Goal: Navigation & Orientation: Understand site structure

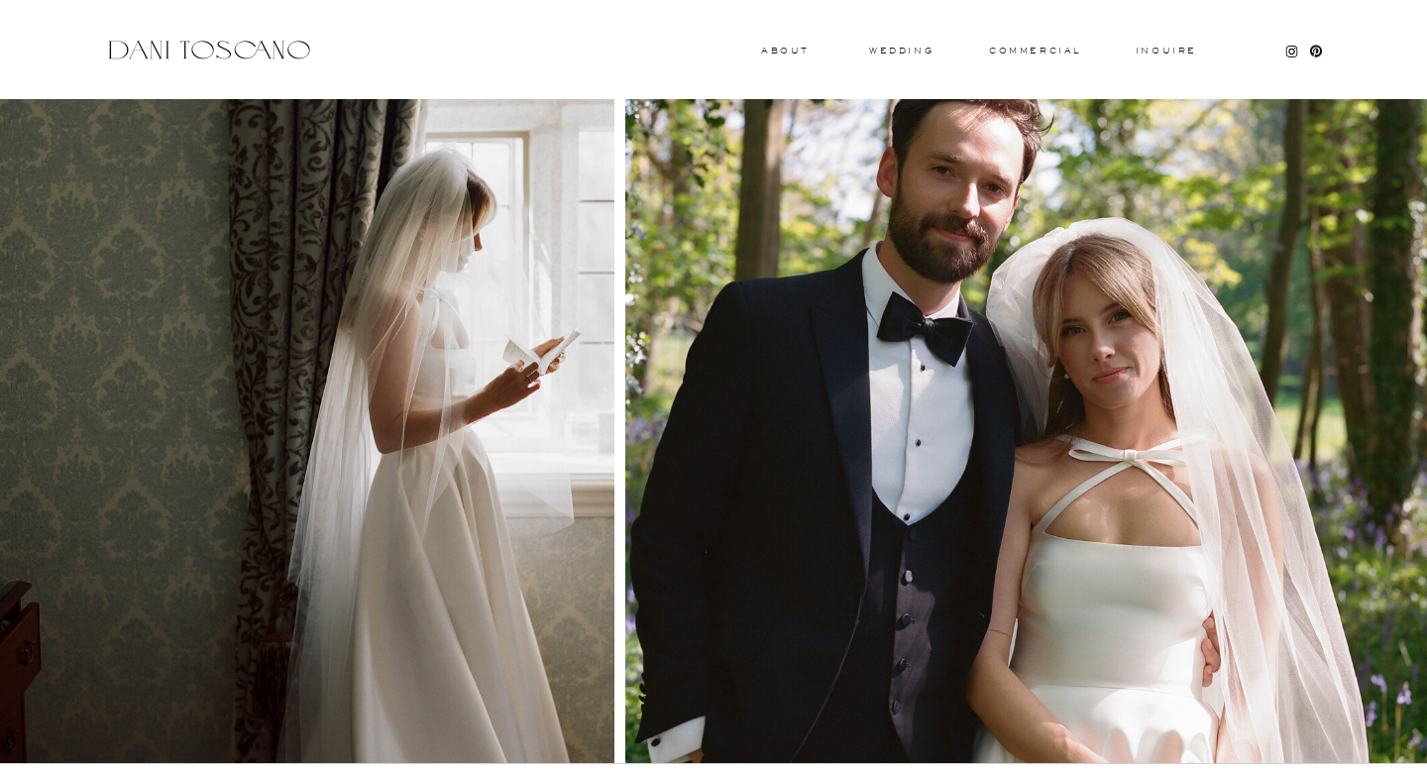
scroll to position [1982, 0]
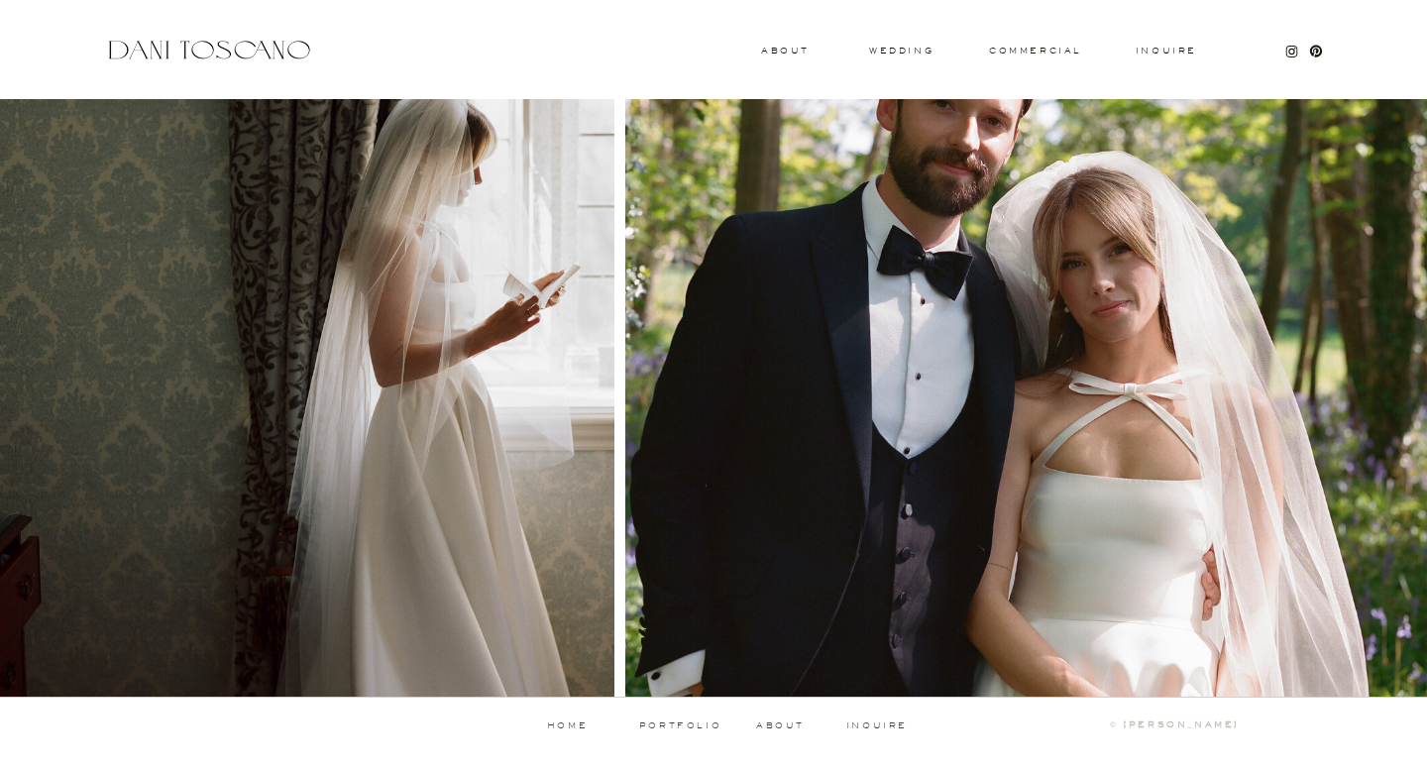
click at [563, 726] on p "home" at bounding box center [567, 726] width 98 height 9
click at [667, 724] on p "portfolio" at bounding box center [680, 726] width 98 height 9
click at [782, 729] on p "about" at bounding box center [783, 726] width 55 height 9
click at [789, 52] on h3 "About" at bounding box center [783, 50] width 44 height 7
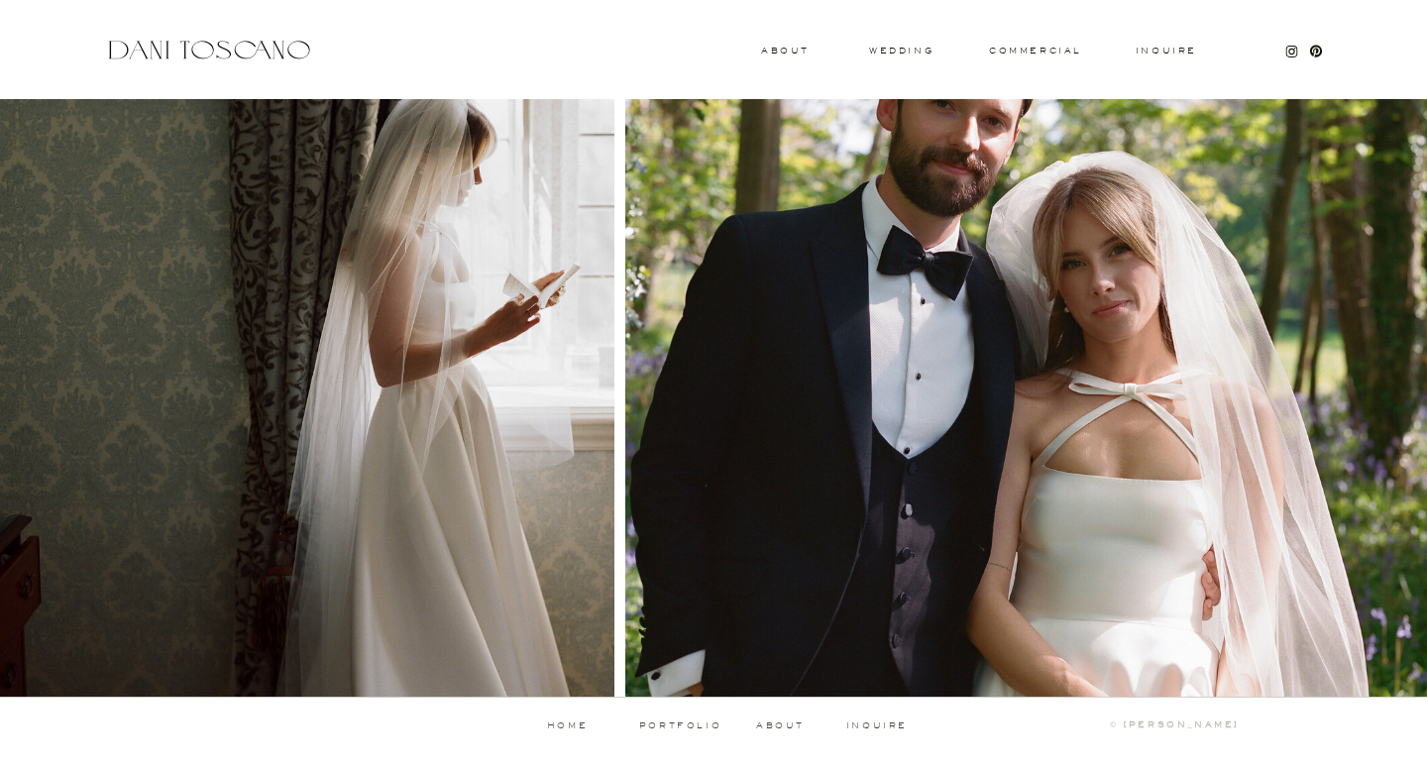
click at [882, 56] on div at bounding box center [1029, 350] width 809 height 696
click at [888, 54] on h3 "wedding" at bounding box center [901, 50] width 64 height 7
